Goal: Navigation & Orientation: Find specific page/section

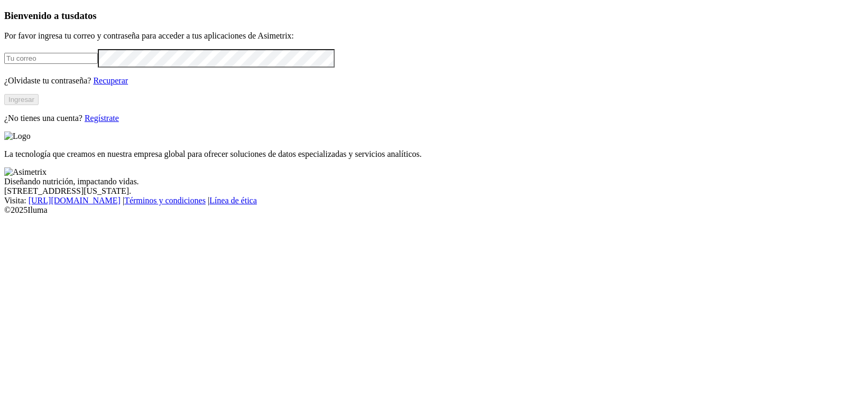
type input "[EMAIL_ADDRESS][DOMAIN_NAME]"
click at [39, 105] on button "Ingresar" at bounding box center [21, 99] width 34 height 11
